Goal: Find specific page/section: Find specific page/section

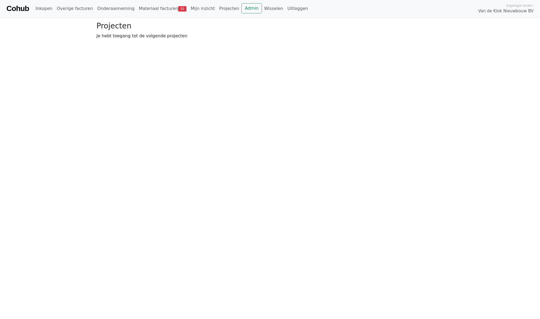
click at [241, 14] on div "Cohub Inkopen Overige facturen Onderaanneming Materiaal facturen 30 Mijn inzich…" at bounding box center [270, 8] width 540 height 17
click at [241, 8] on link "Admin" at bounding box center [251, 8] width 21 height 10
click at [241, 11] on link "Admin" at bounding box center [251, 8] width 21 height 10
click at [241, 8] on link "Admin" at bounding box center [251, 8] width 21 height 10
click at [67, 9] on link "Materiaal facturen 30" at bounding box center [81, 8] width 52 height 11
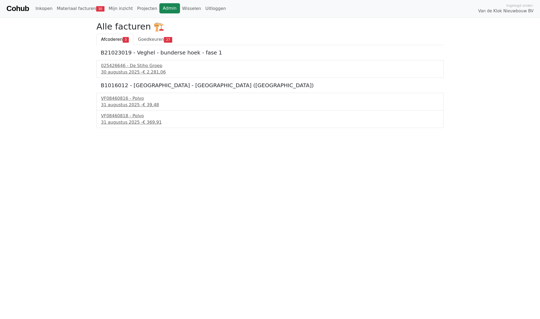
click at [159, 8] on link "Admin" at bounding box center [169, 8] width 21 height 10
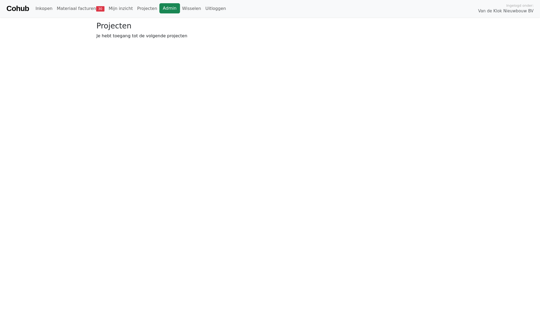
click at [161, 7] on link "Admin" at bounding box center [169, 8] width 21 height 10
click at [182, 10] on link "Wisselen" at bounding box center [191, 8] width 23 height 11
click at [170, 6] on link "Admin" at bounding box center [169, 8] width 21 height 10
